Goal: Task Accomplishment & Management: Use online tool/utility

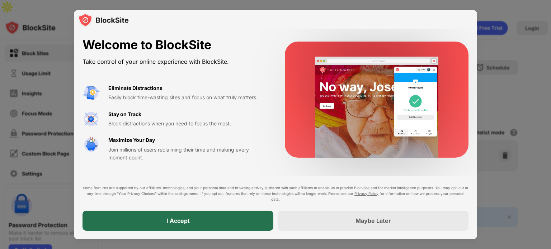
click at [238, 219] on div "I Accept" at bounding box center [177, 221] width 191 height 20
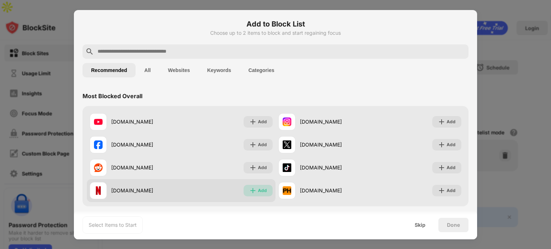
click at [252, 190] on img at bounding box center [252, 190] width 7 height 7
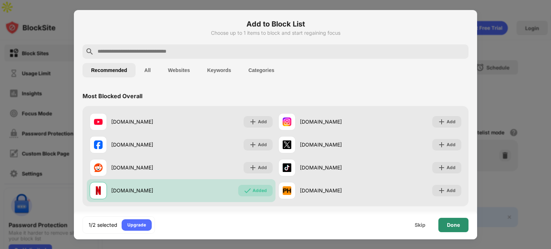
click at [452, 226] on div "Done" at bounding box center [453, 225] width 13 height 6
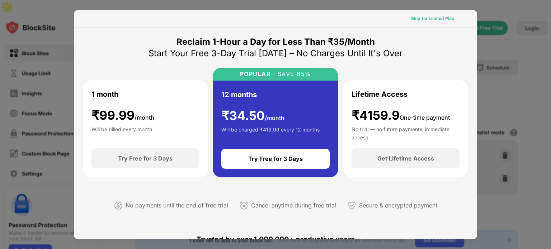
click at [433, 20] on div "Skip for Limited Plan" at bounding box center [432, 18] width 43 height 7
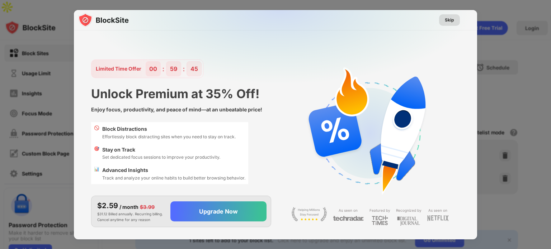
click at [447, 19] on div "Skip" at bounding box center [449, 19] width 9 height 7
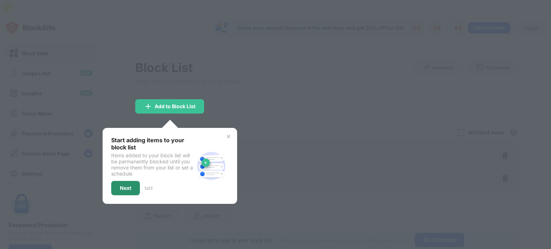
click at [138, 181] on div "Next" at bounding box center [125, 188] width 29 height 14
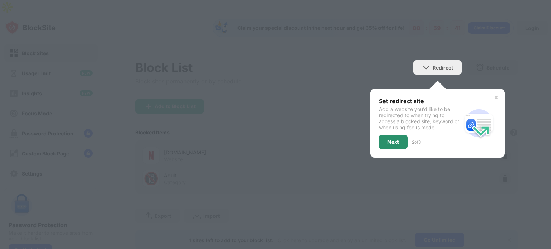
click at [379, 135] on div "Next" at bounding box center [393, 142] width 29 height 14
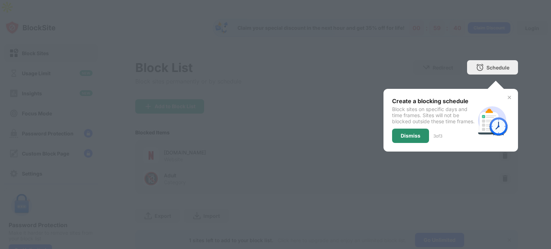
click at [400, 133] on div "Dismiss" at bounding box center [410, 136] width 20 height 6
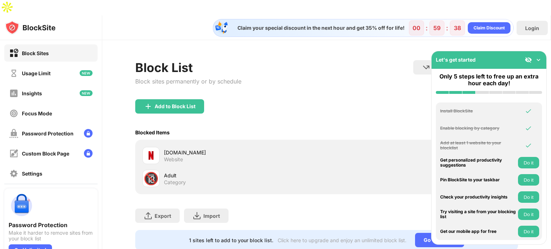
click at [538, 58] on img at bounding box center [538, 59] width 7 height 7
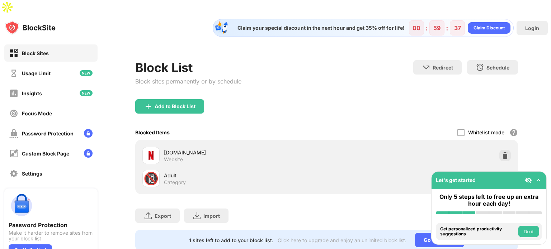
click at [501, 175] on img at bounding box center [504, 178] width 7 height 7
